Goal: Task Accomplishment & Management: Use online tool/utility

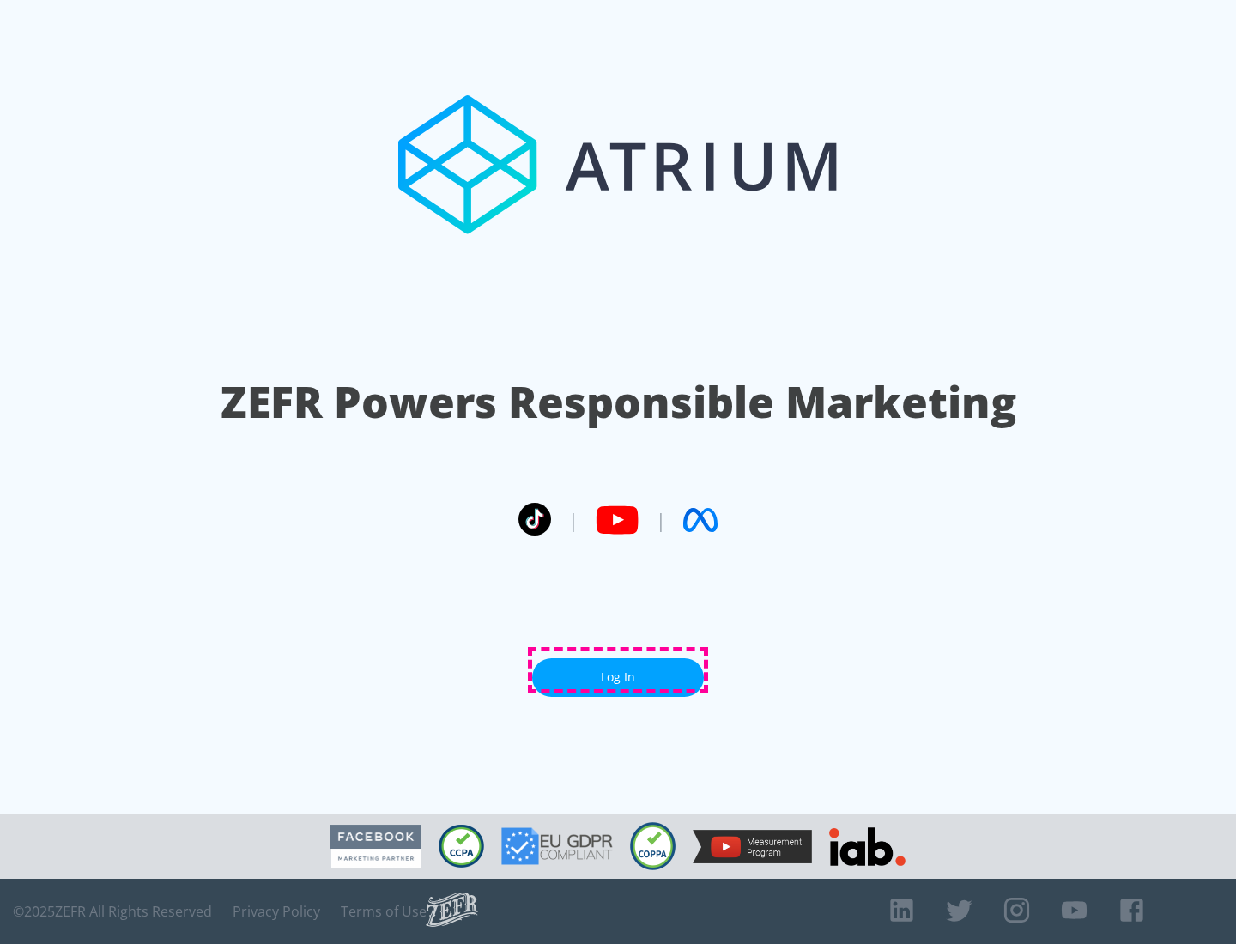
click at [618, 670] on link "Log In" at bounding box center [618, 677] width 172 height 39
